Goal: Information Seeking & Learning: Learn about a topic

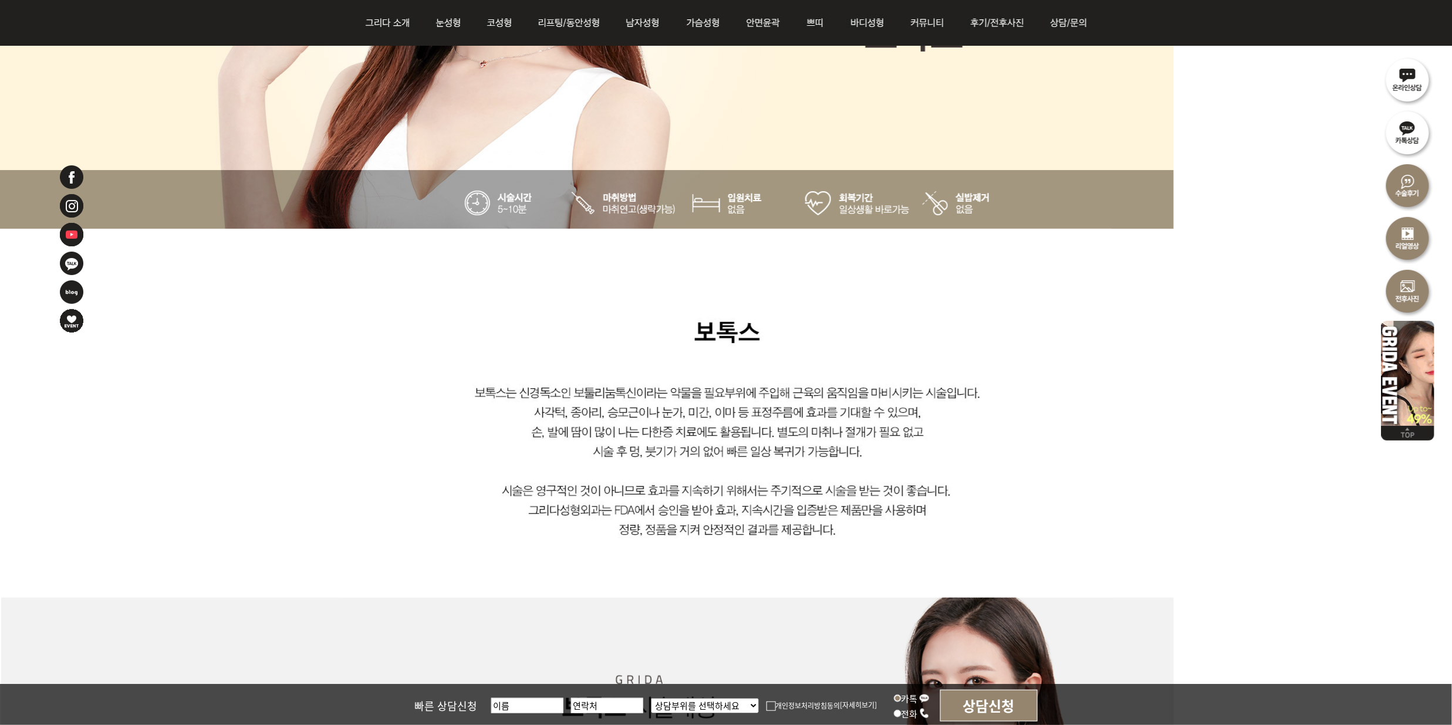
scroll to position [458, 0]
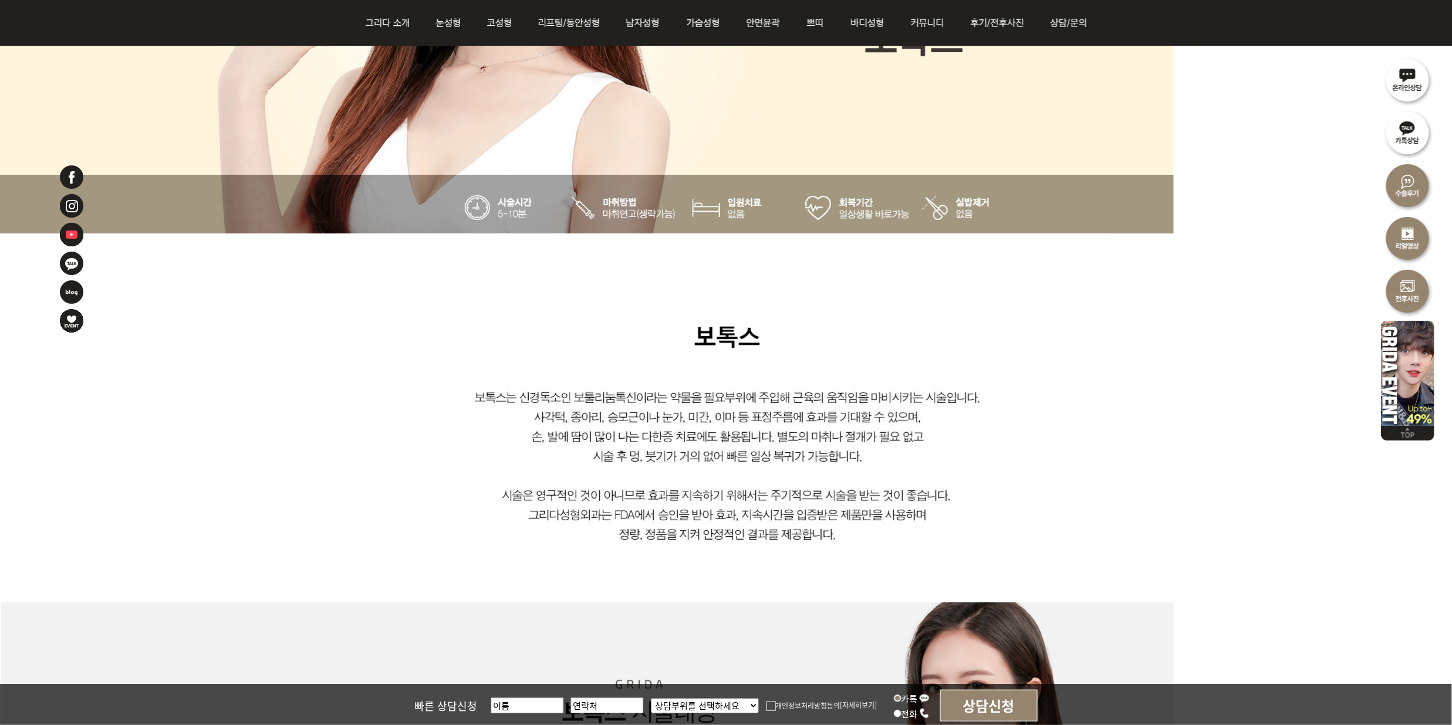
drag, startPoint x: 1252, startPoint y: 319, endPoint x: 1313, endPoint y: 318, distance: 61.0
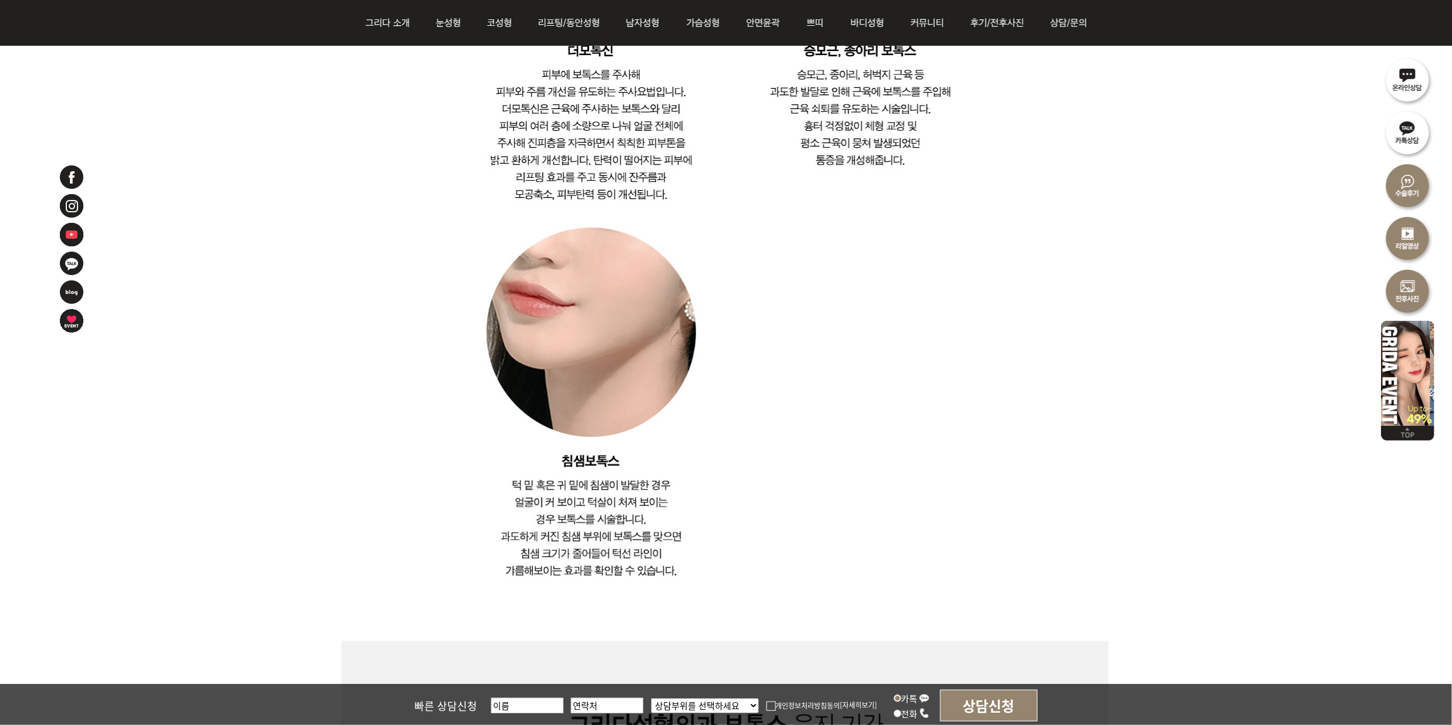
scroll to position [3197, 0]
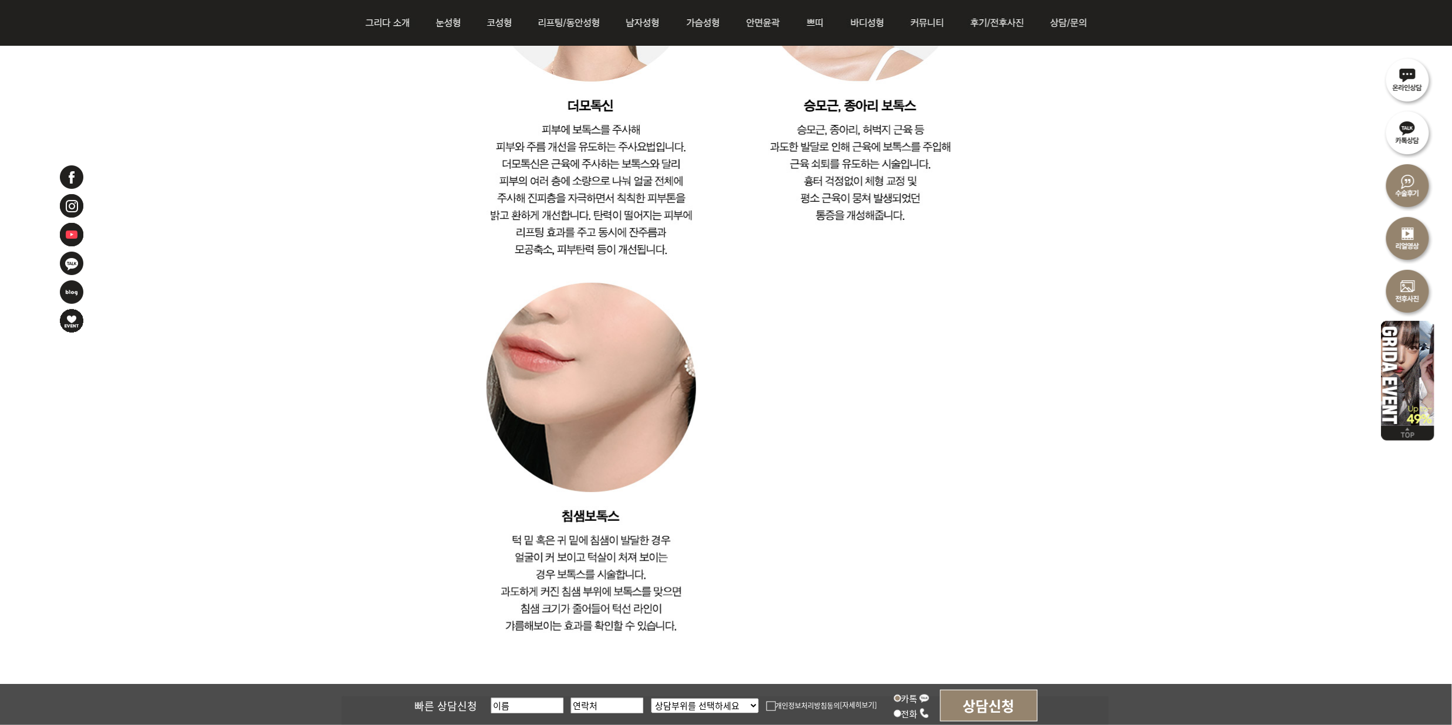
click at [1085, 455] on img at bounding box center [725, 192] width 768 height 1756
click at [984, 310] on img at bounding box center [725, 192] width 768 height 1756
click at [1092, 373] on img at bounding box center [725, 192] width 768 height 1756
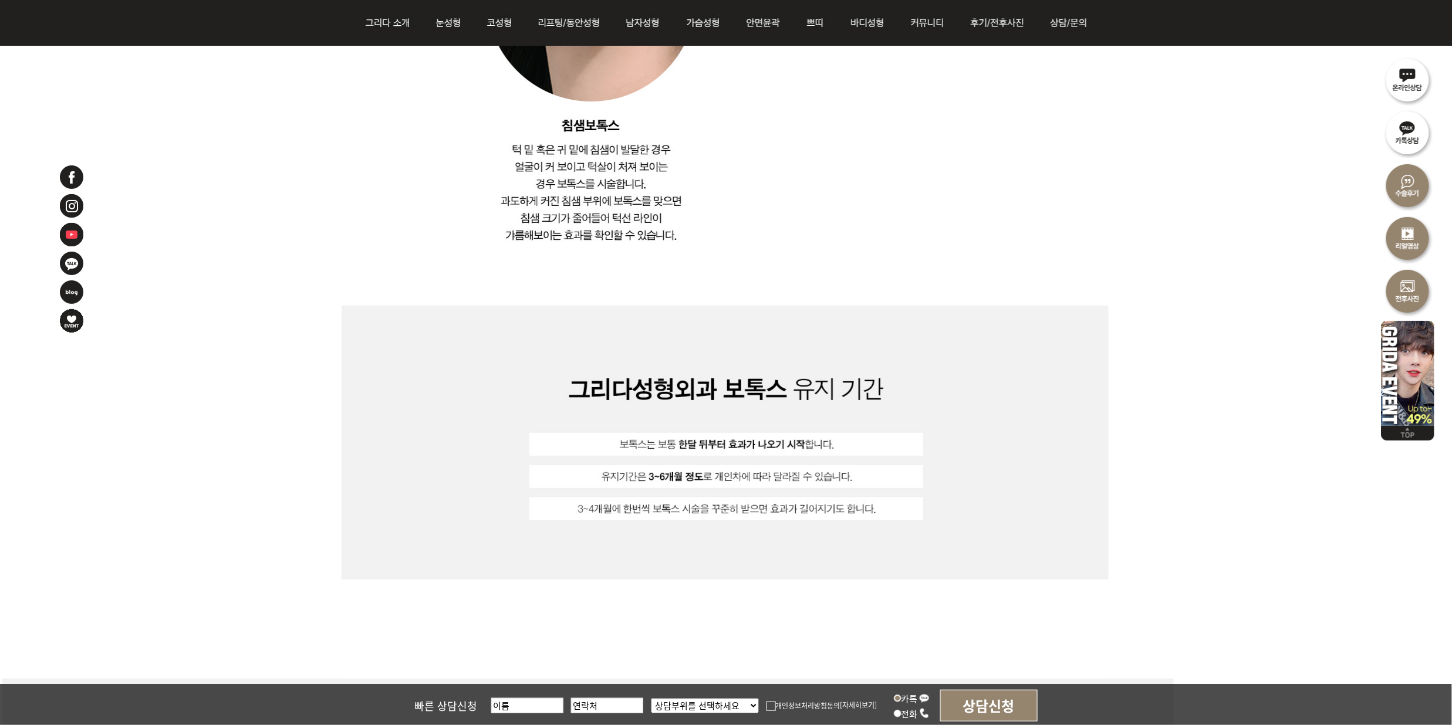
scroll to position [3119, 0]
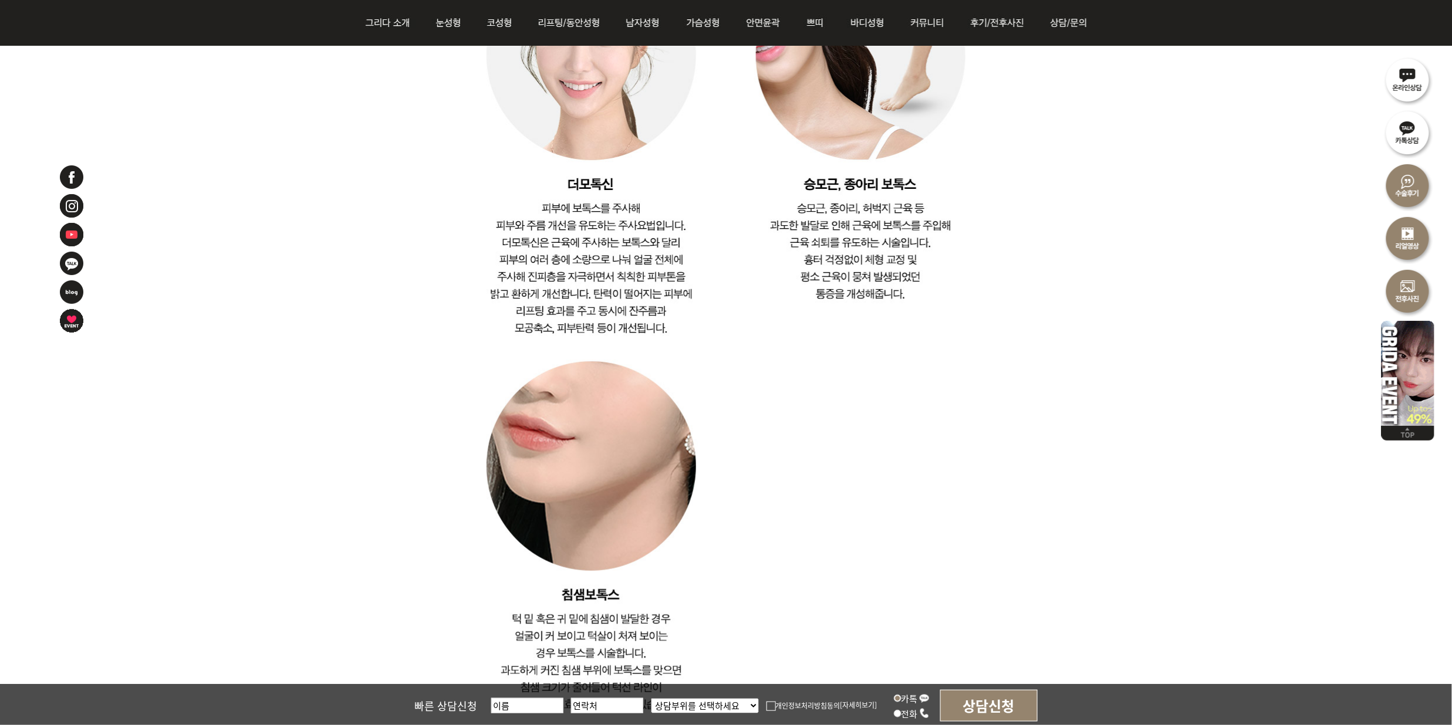
click at [1100, 546] on img at bounding box center [725, 271] width 768 height 1756
click at [1088, 479] on img at bounding box center [725, 271] width 768 height 1756
click at [1054, 301] on img at bounding box center [725, 271] width 768 height 1756
